Goal: Navigation & Orientation: Find specific page/section

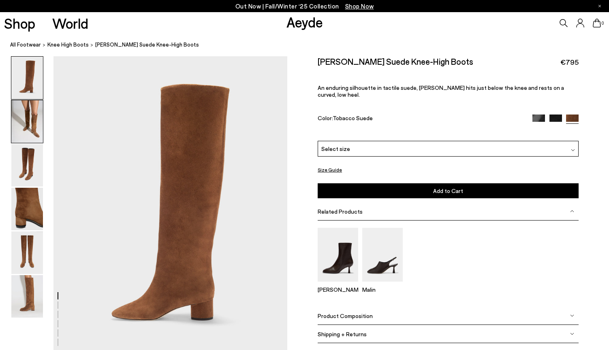
click at [34, 124] on img at bounding box center [27, 121] width 32 height 43
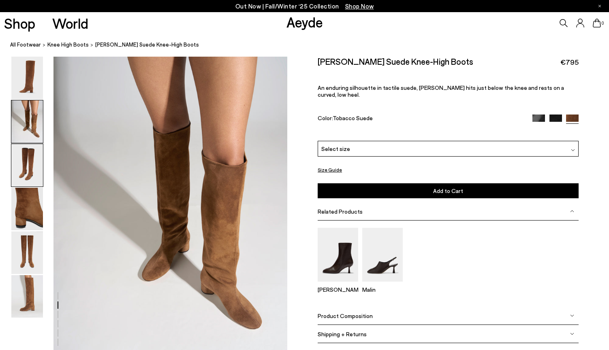
scroll to position [313, 0]
click at [32, 170] on img at bounding box center [27, 165] width 32 height 43
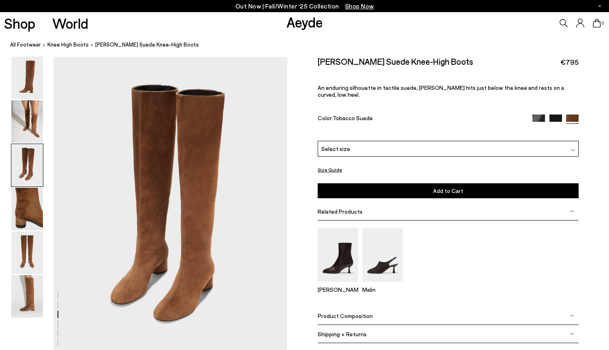
scroll to position [626, 0]
click at [27, 44] on link "All Footwear" at bounding box center [25, 44] width 31 height 9
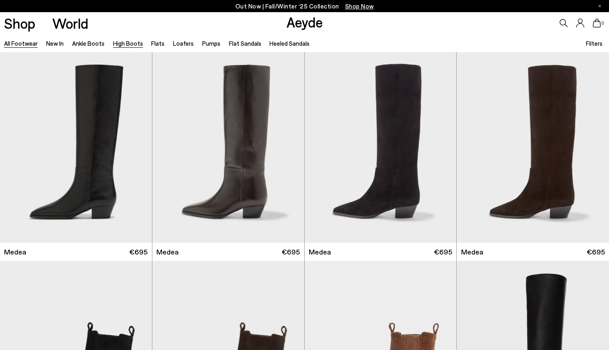
click at [125, 43] on link "High Boots" at bounding box center [128, 43] width 30 height 7
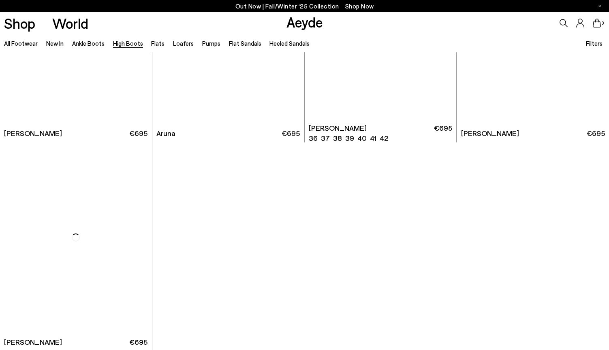
scroll to position [2000, 0]
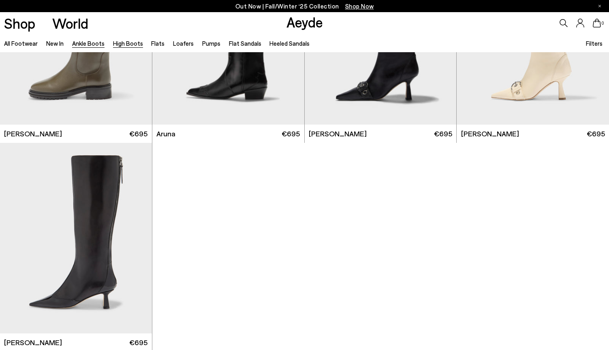
click at [81, 45] on link "Ankle Boots" at bounding box center [88, 43] width 32 height 7
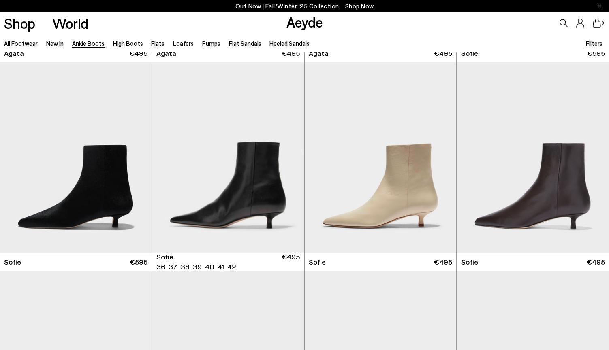
scroll to position [668, 0]
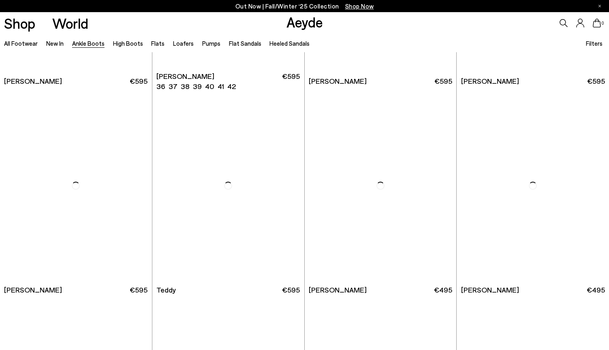
scroll to position [2720, 0]
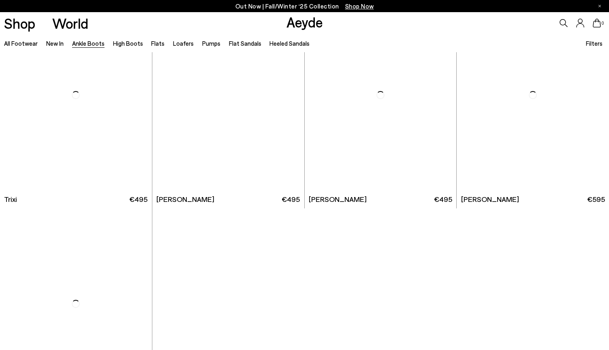
scroll to position [4162, 0]
